Goal: Task Accomplishment & Management: Complete application form

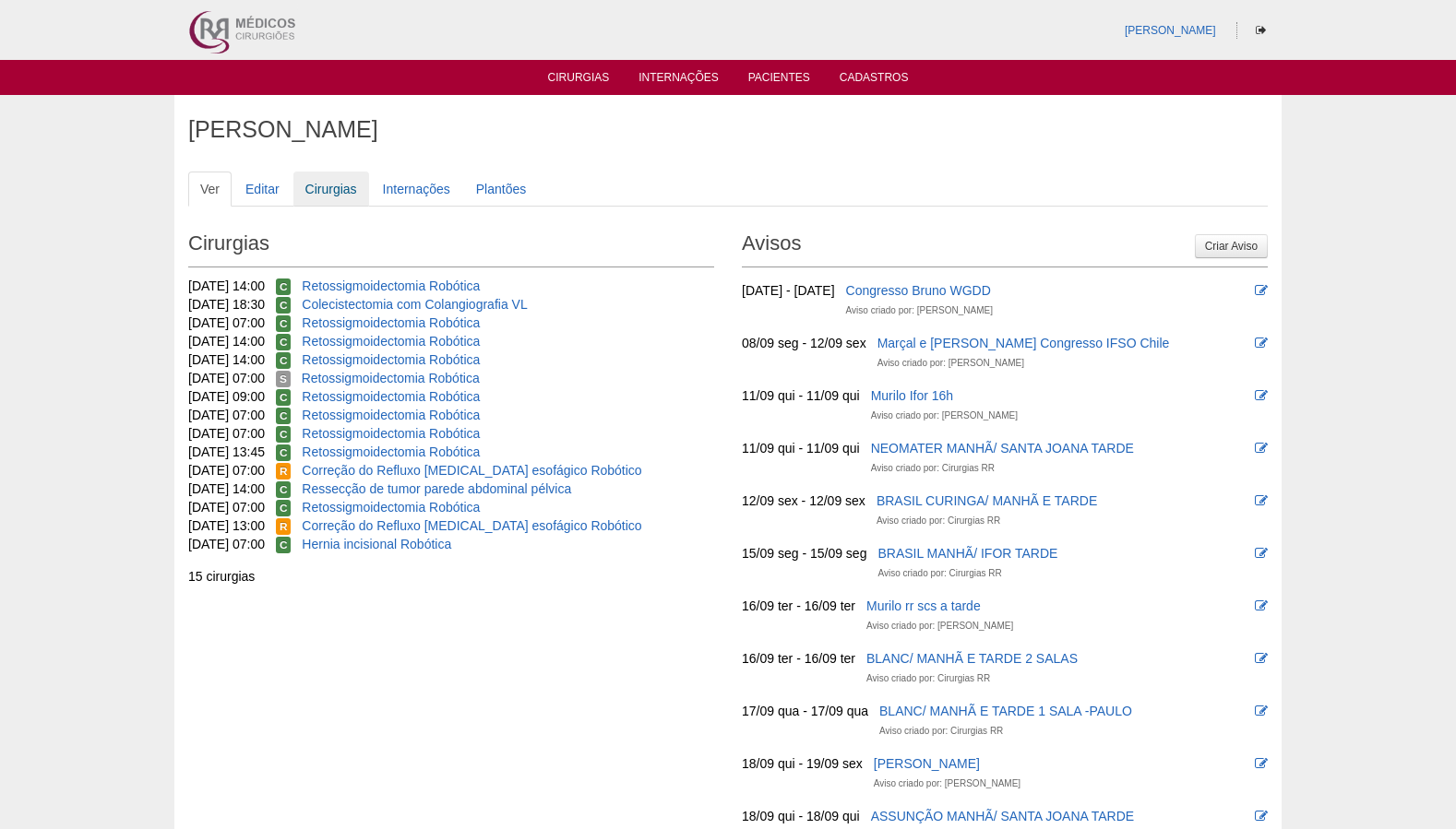
click at [333, 190] on link "Cirurgias" at bounding box center [331, 190] width 75 height 35
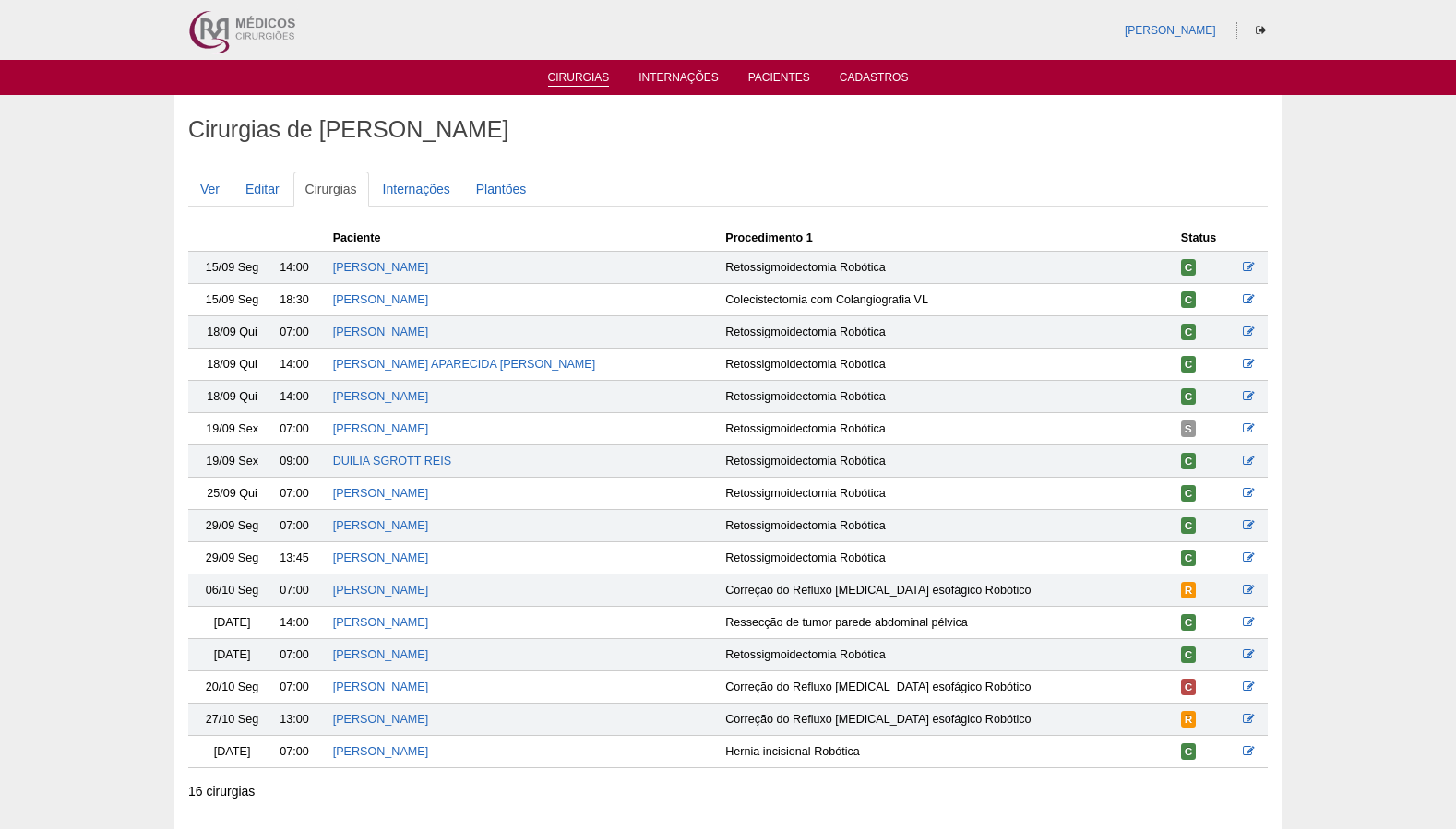
click at [575, 78] on link "Cirurgias" at bounding box center [579, 79] width 62 height 16
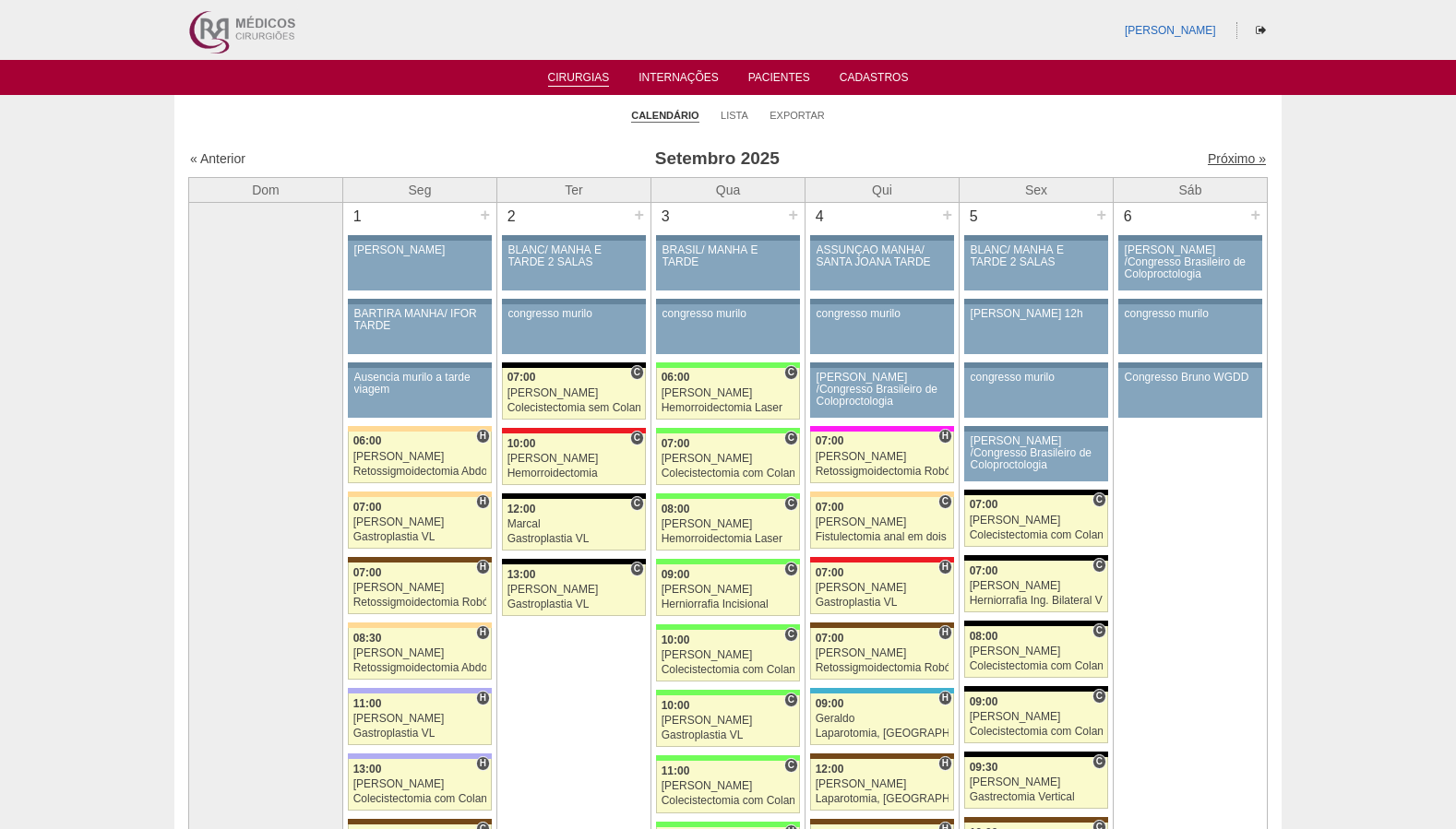
click at [1241, 156] on link "Próximo »" at bounding box center [1236, 158] width 58 height 15
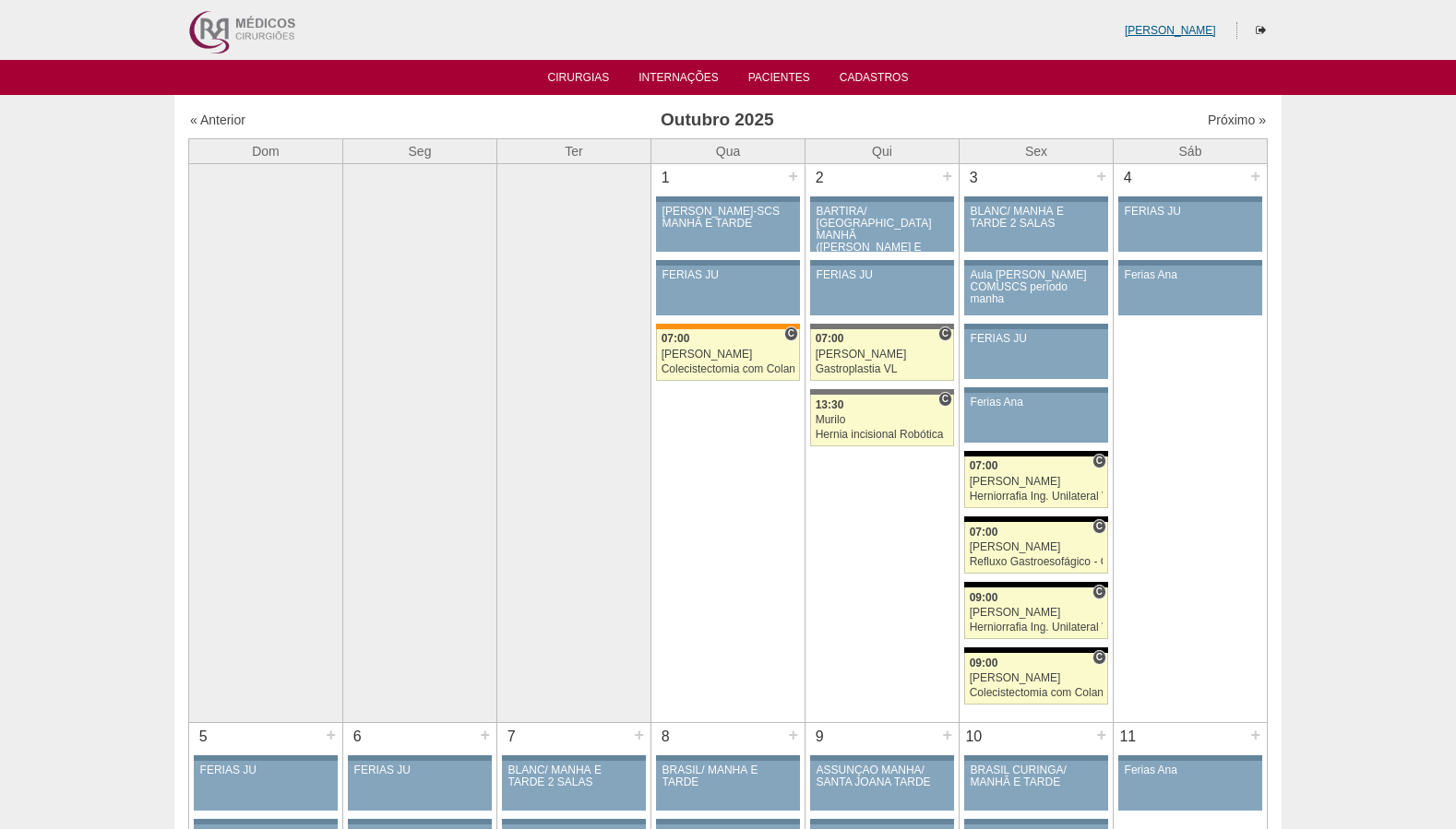
click at [1174, 29] on link "[PERSON_NAME]" at bounding box center [1169, 30] width 91 height 13
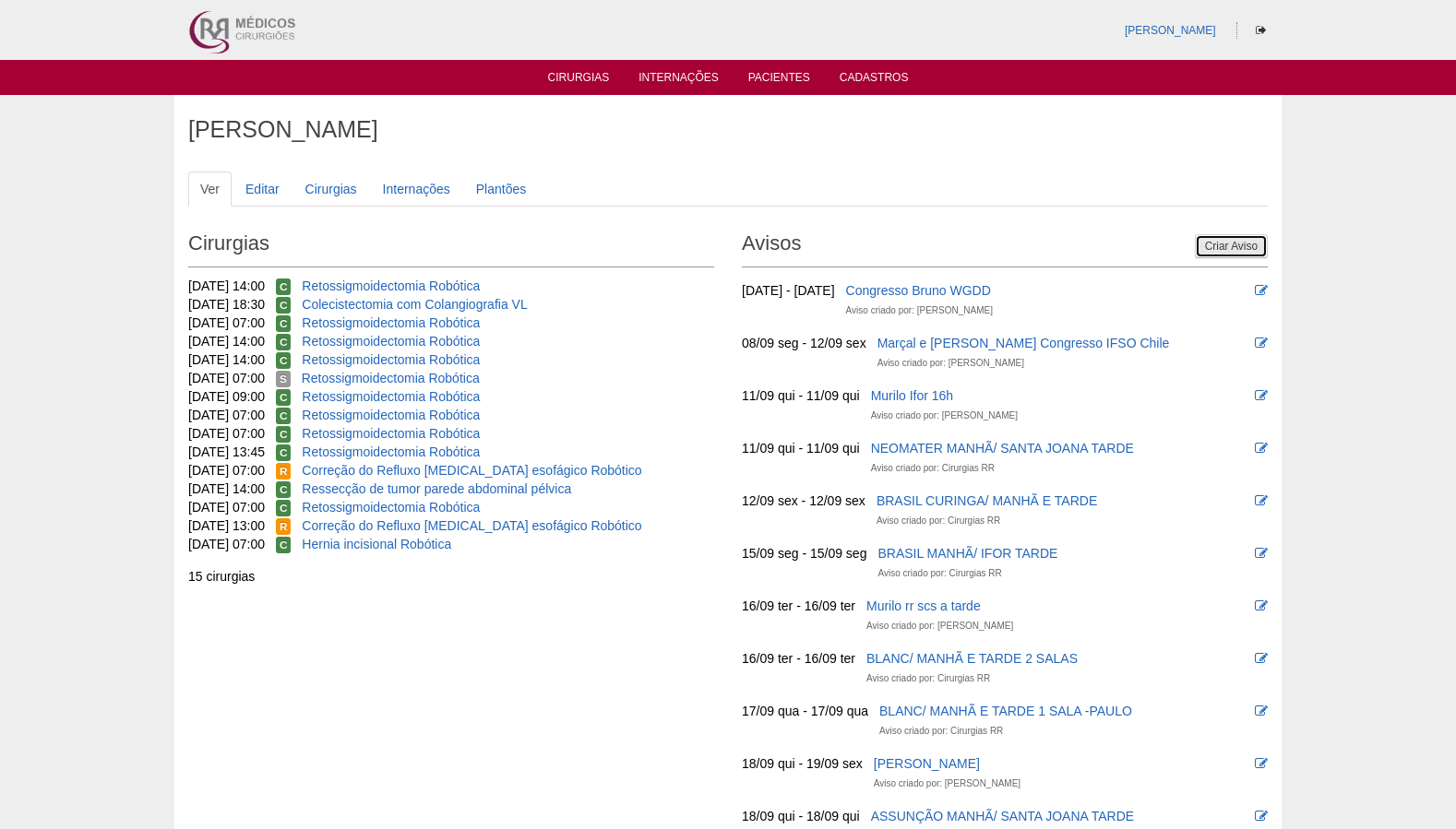
click at [1220, 244] on link "Criar Aviso" at bounding box center [1231, 246] width 73 height 24
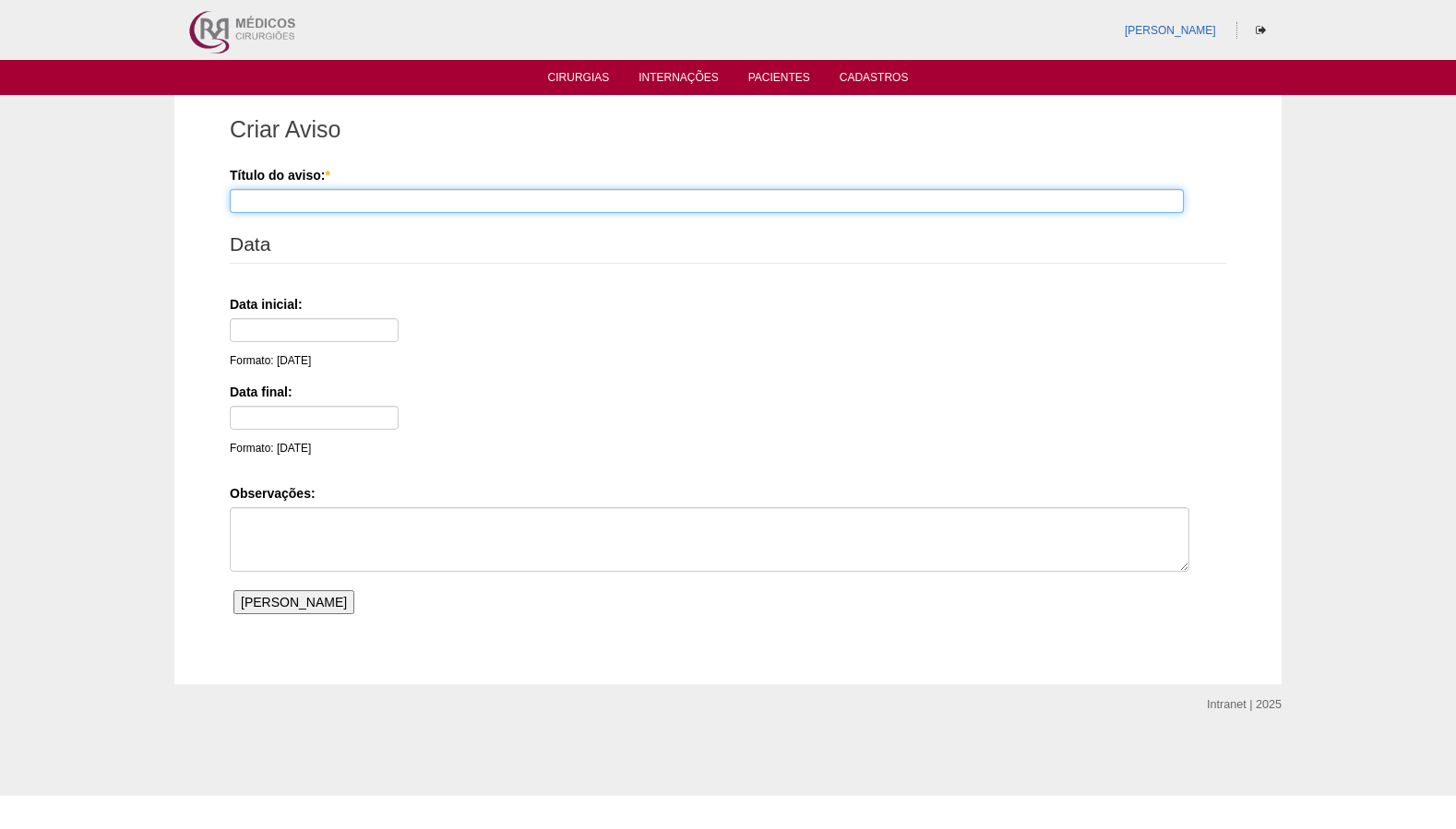
click at [461, 204] on input "Título do aviso: *" at bounding box center [707, 200] width 954 height 24
type input "C"
type input "RENATO /CONGRESSO PRERNAMBUCANO DE GINECOLOGIA"
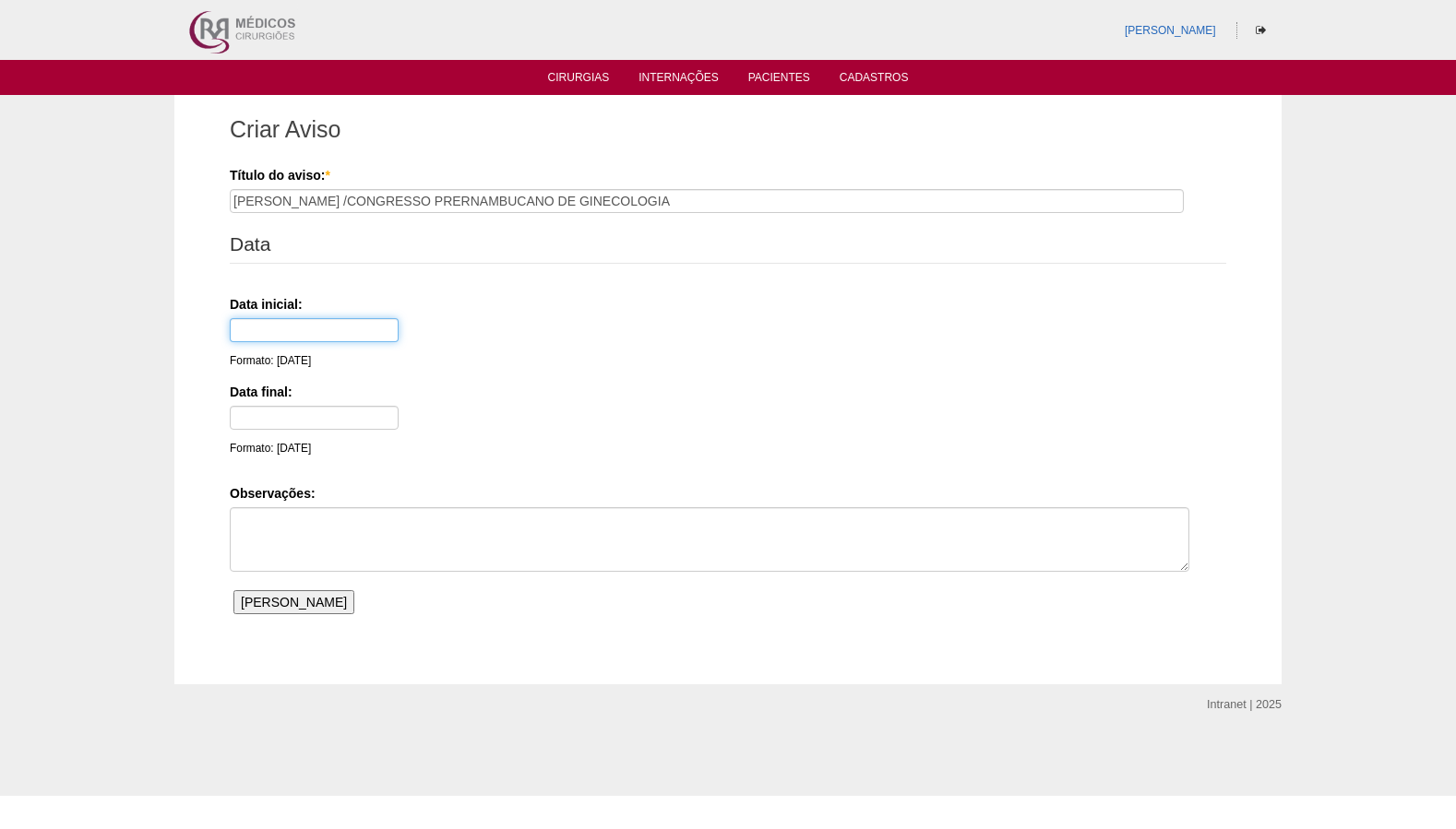
click at [310, 326] on input "text" at bounding box center [314, 330] width 169 height 24
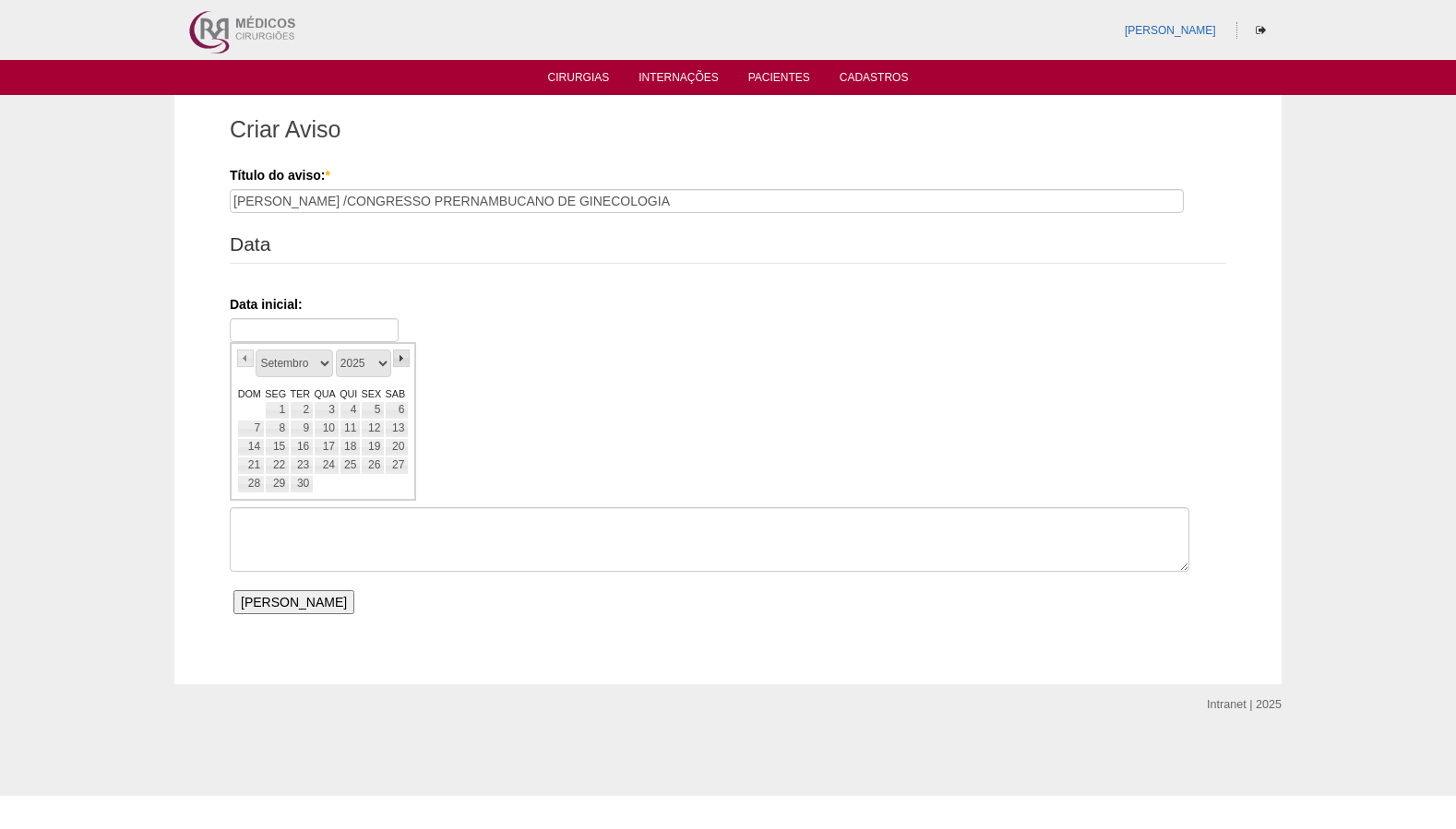
click at [404, 358] on link "»" at bounding box center [401, 359] width 17 height 18
click at [348, 487] on link "30" at bounding box center [350, 484] width 22 height 19
type input "30/10/25"
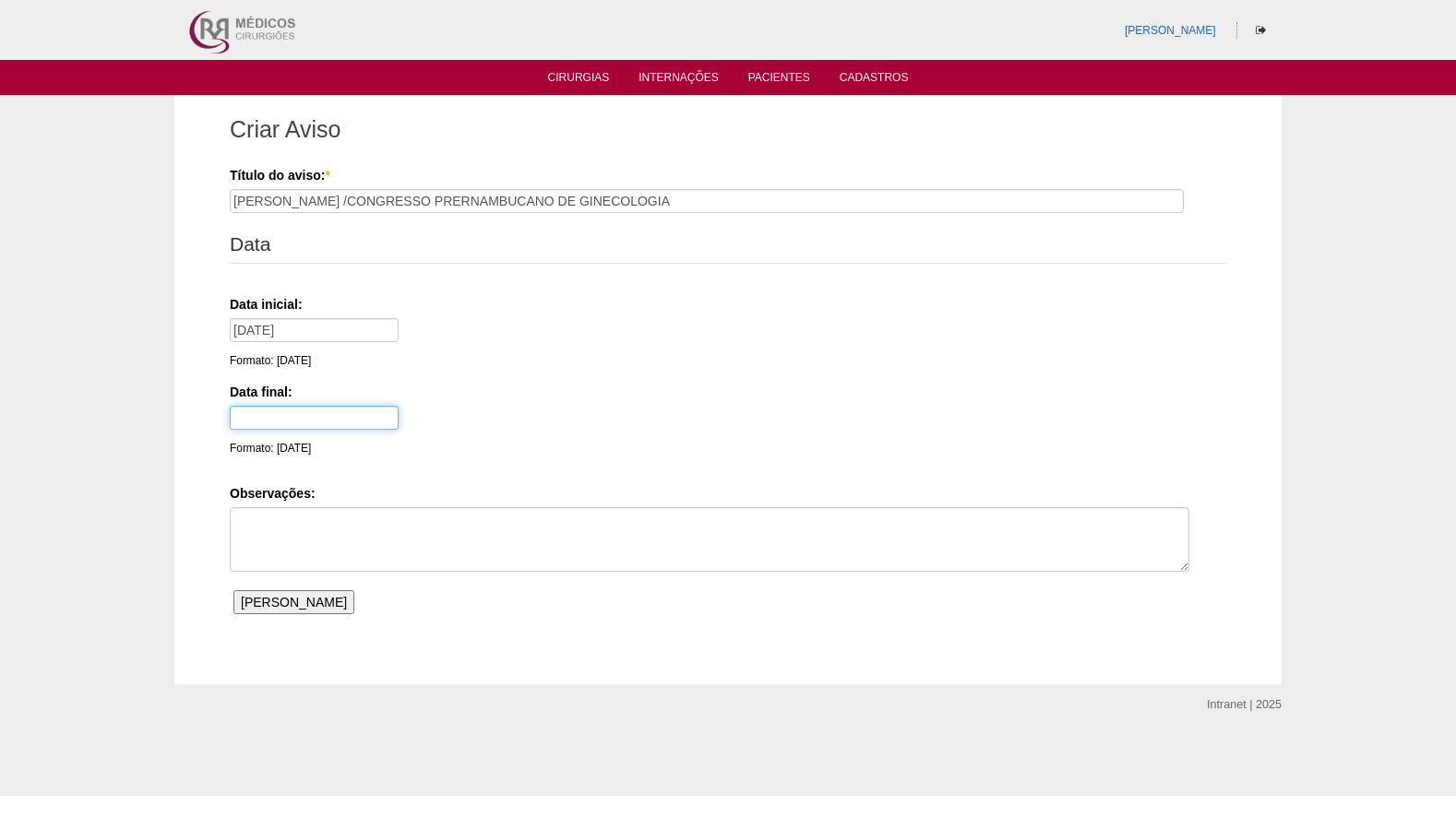
click at [338, 423] on input "text" at bounding box center [314, 417] width 169 height 24
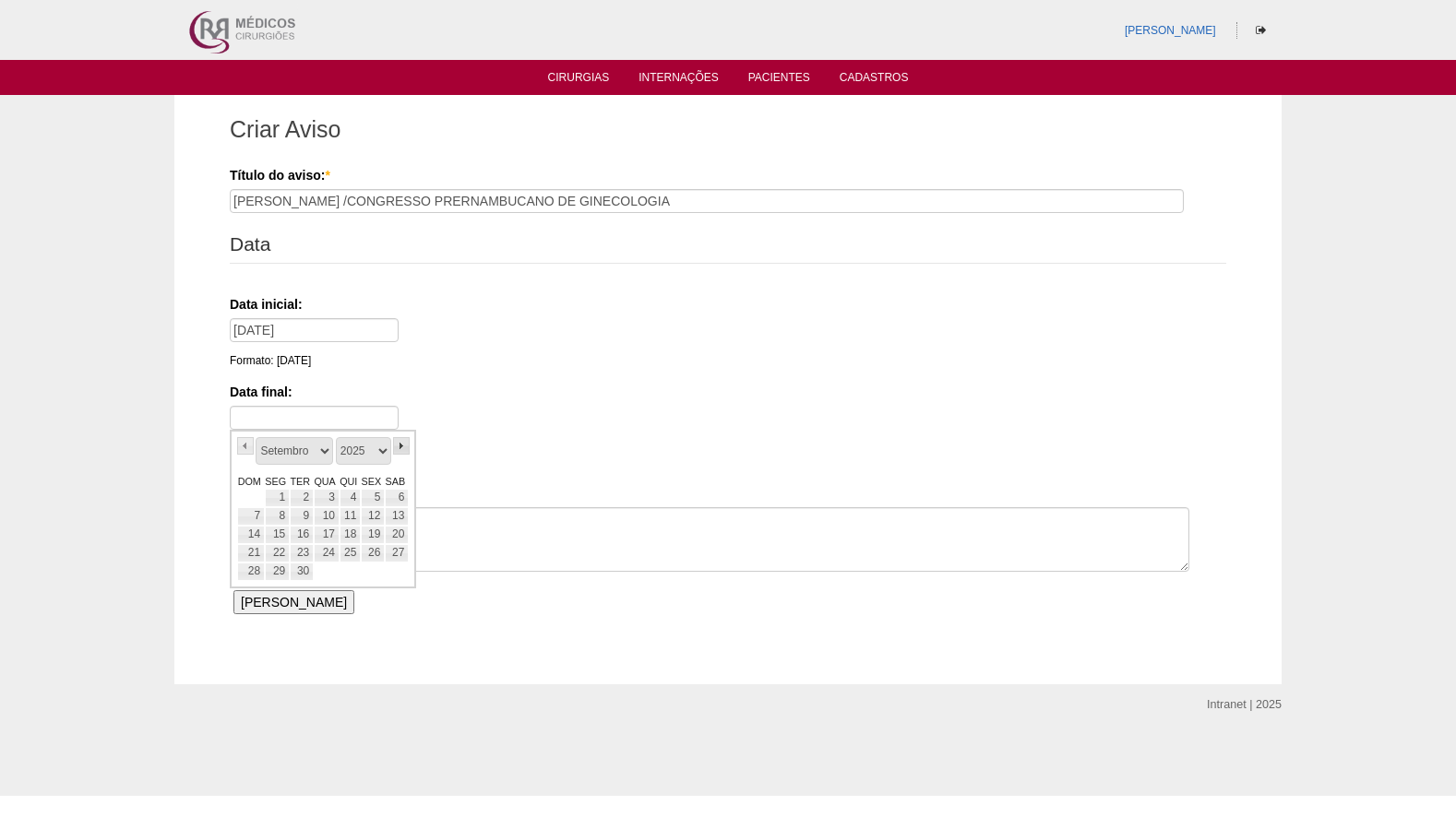
click at [403, 448] on link "»" at bounding box center [401, 446] width 17 height 18
click at [375, 576] on link "31" at bounding box center [373, 572] width 24 height 19
type input "31/10/25"
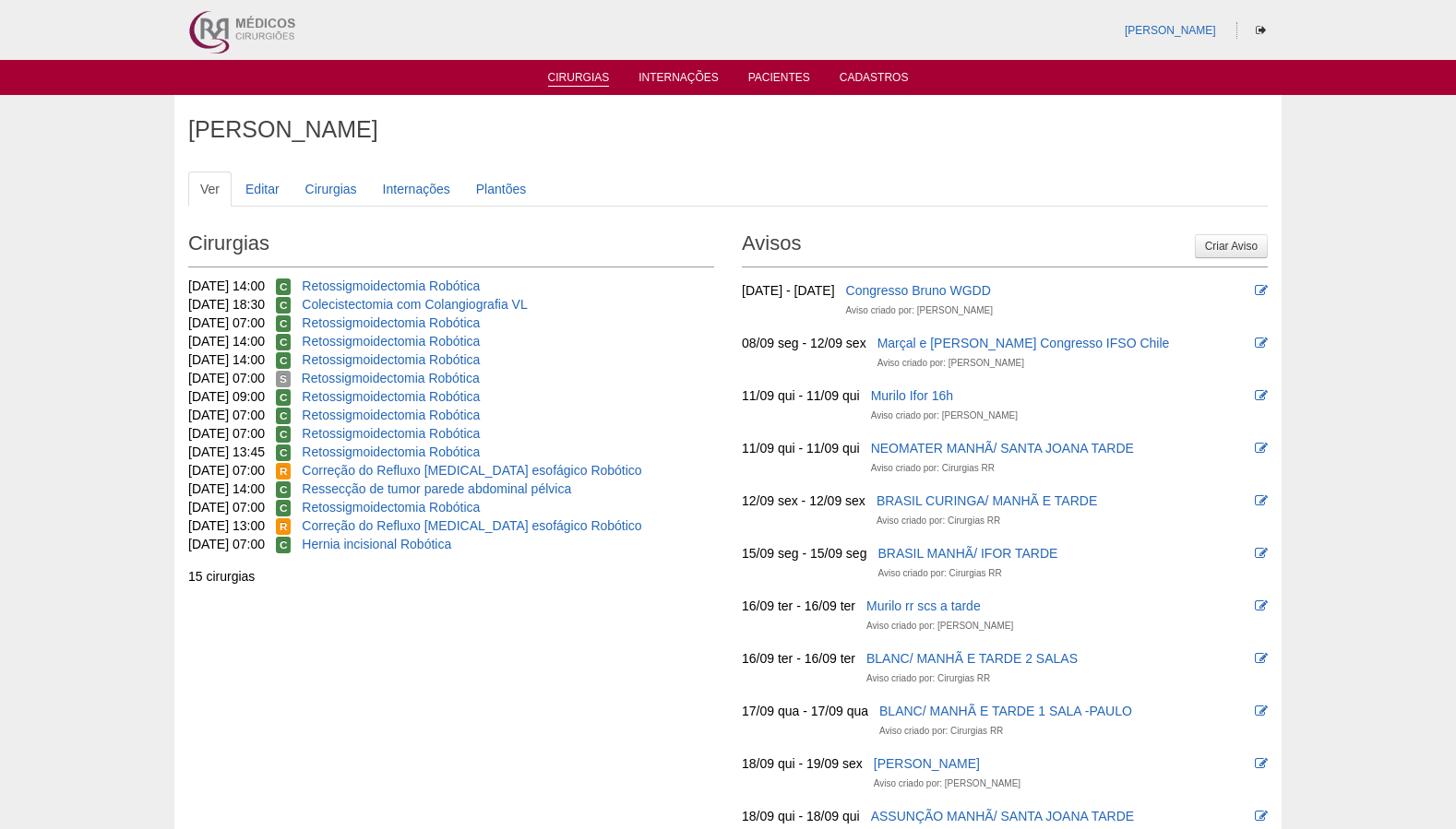
click at [571, 77] on link "Cirurgias" at bounding box center [579, 79] width 62 height 16
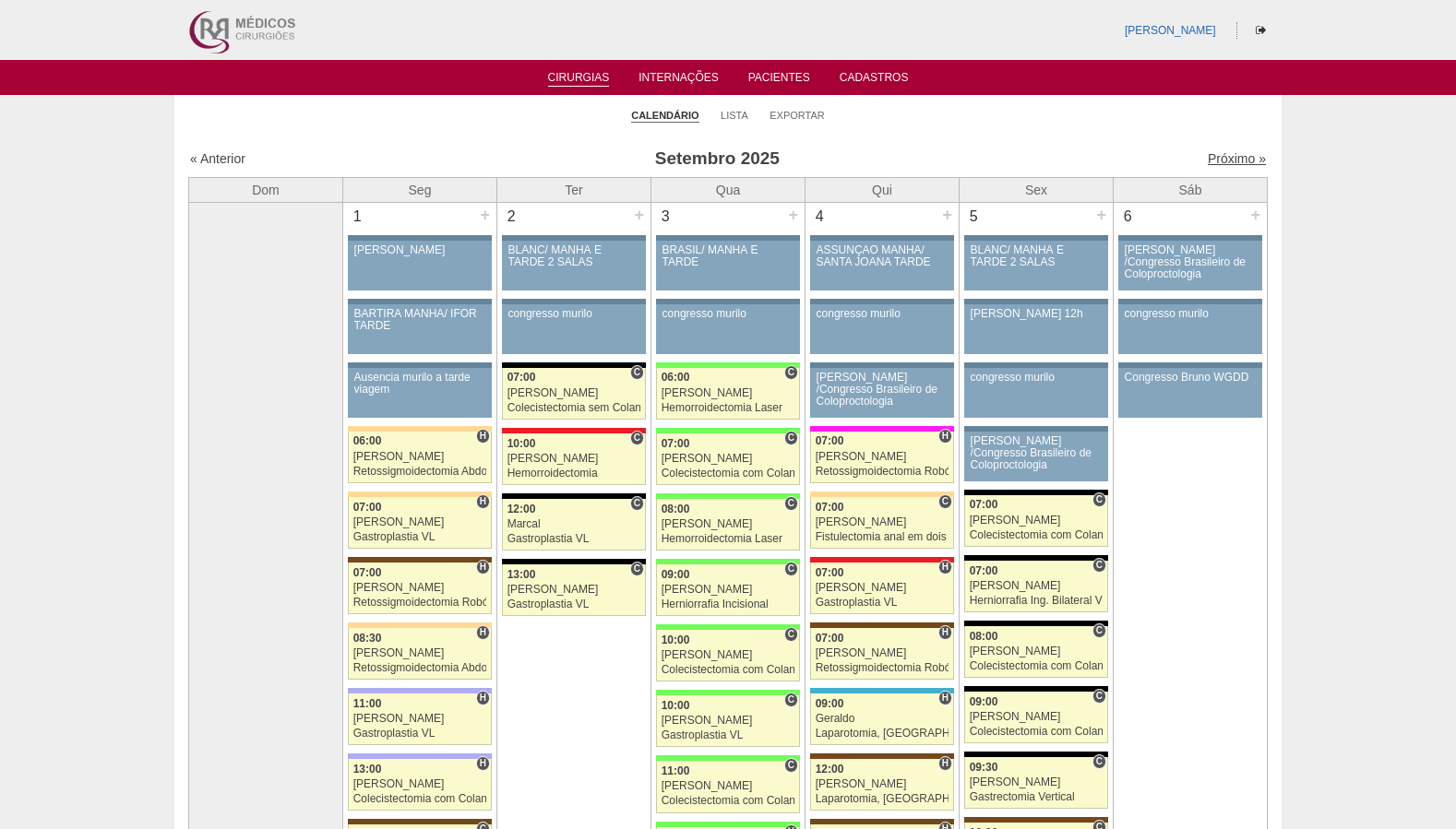
click at [1227, 161] on link "Próximo »" at bounding box center [1236, 158] width 58 height 15
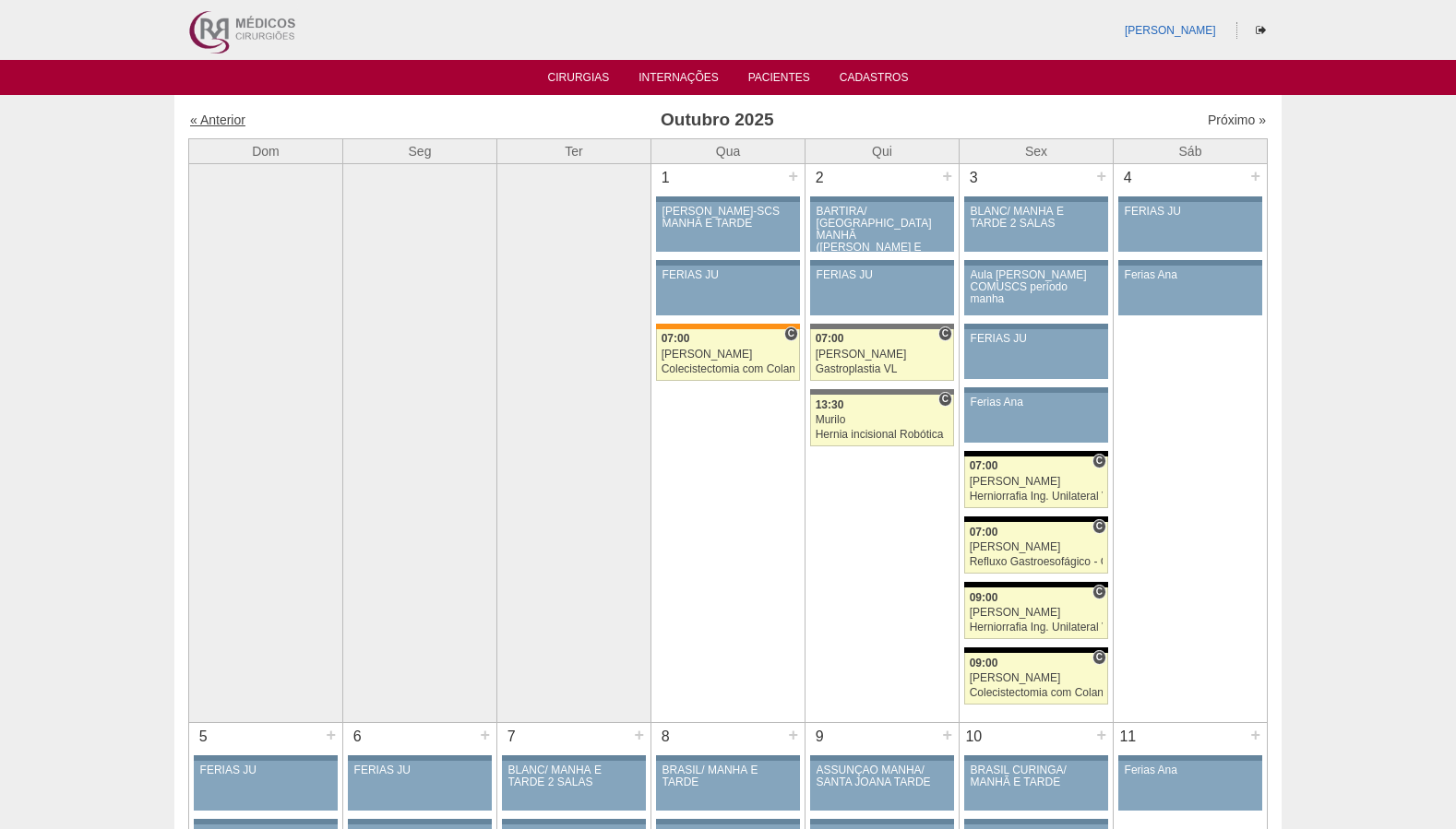
click at [216, 120] on link "« Anterior" at bounding box center [217, 119] width 56 height 15
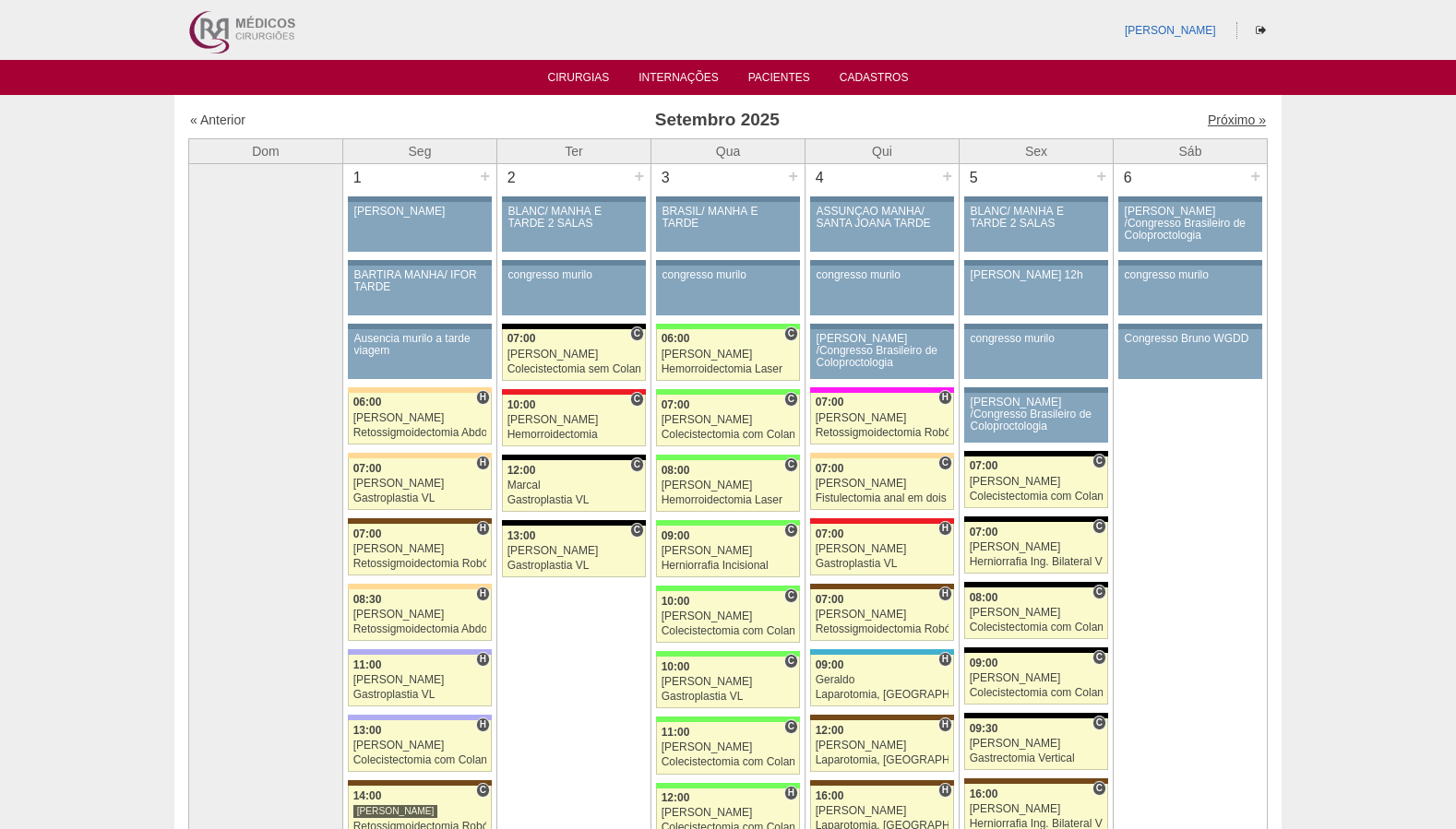
click at [1230, 115] on link "Próximo »" at bounding box center [1236, 119] width 58 height 15
